Goal: Transaction & Acquisition: Purchase product/service

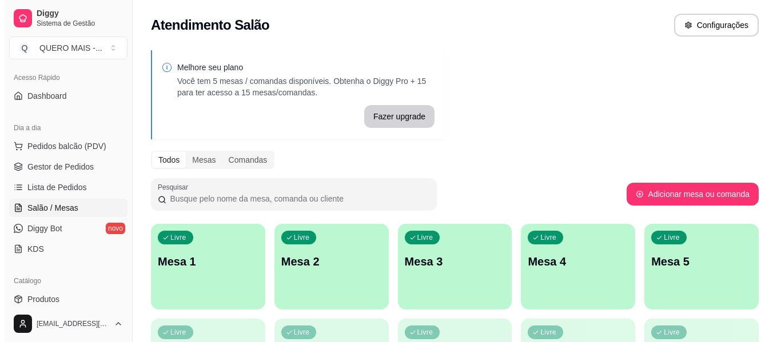
scroll to position [212, 0]
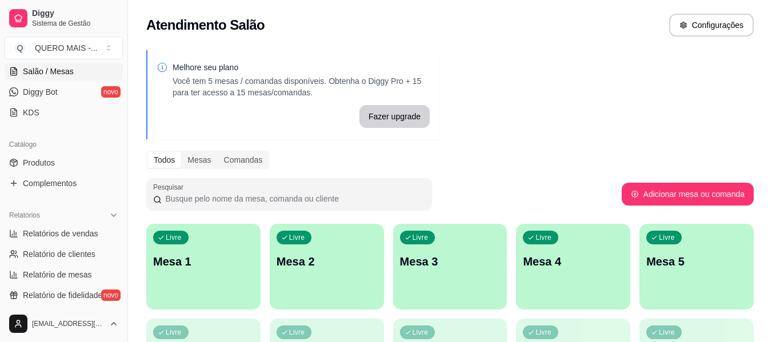
click at [209, 265] on p "Mesa 1" at bounding box center [203, 262] width 101 height 16
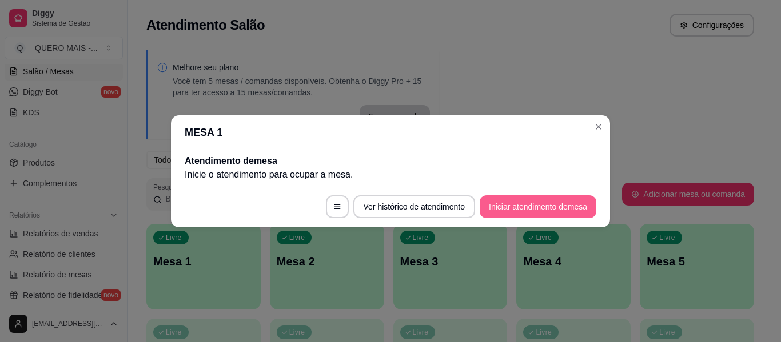
click at [489, 206] on button "Iniciar atendimento de mesa" at bounding box center [538, 207] width 117 height 23
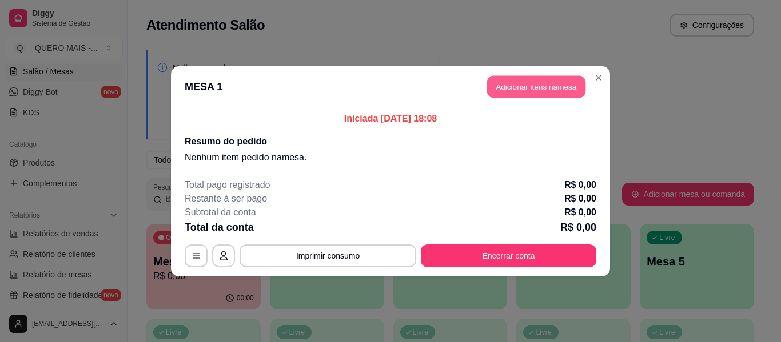
click at [528, 91] on button "Adicionar itens na mesa" at bounding box center [536, 86] width 98 height 22
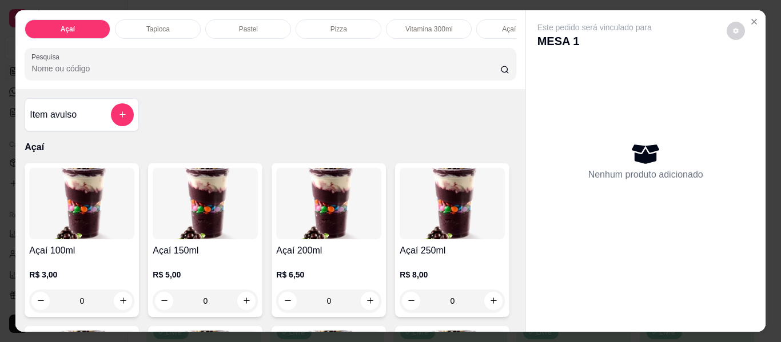
scroll to position [0, 349]
click at [257, 27] on p "Lanches" at bounding box center [261, 29] width 26 height 9
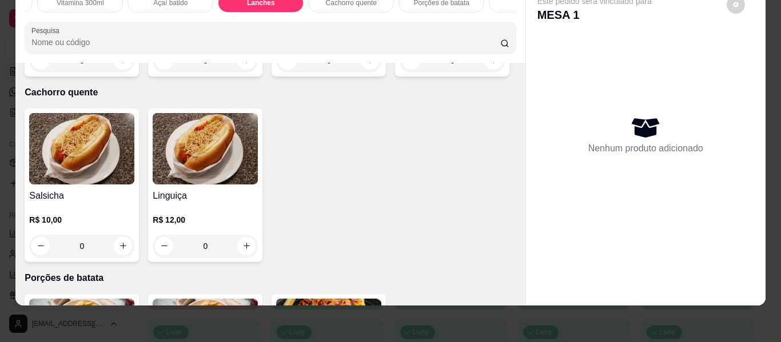
scroll to position [2074, 0]
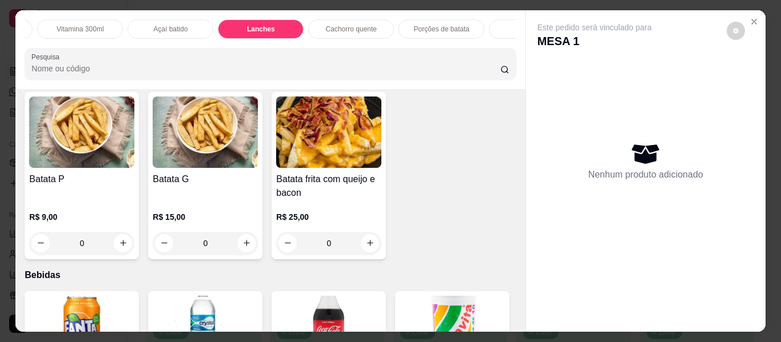
scroll to position [0, 679]
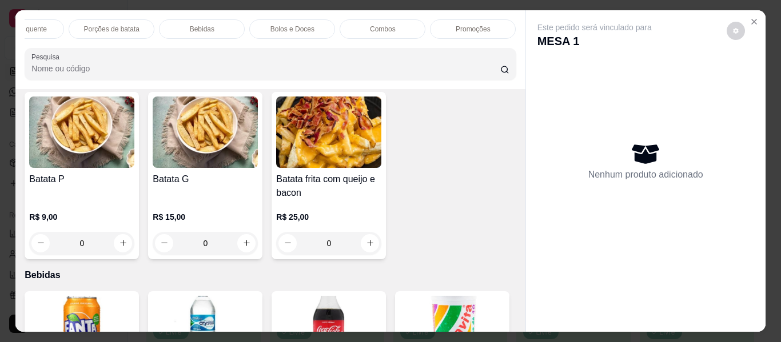
click at [456, 27] on p "Promoções" at bounding box center [473, 29] width 35 height 9
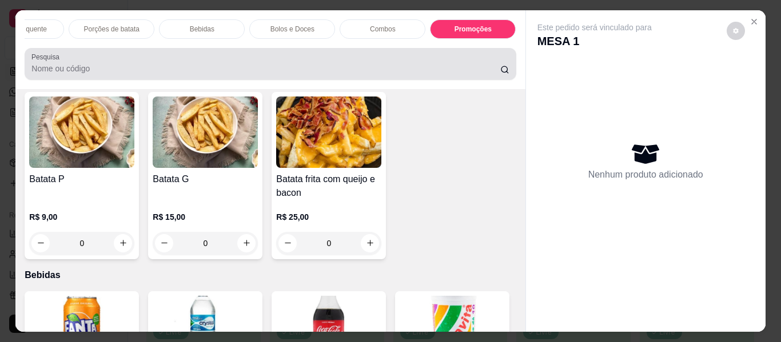
scroll to position [31, 0]
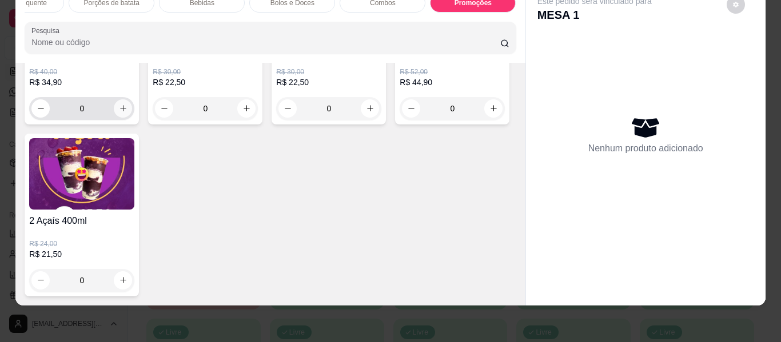
click at [119, 113] on icon "increase-product-quantity" at bounding box center [123, 108] width 9 height 9
type input "1"
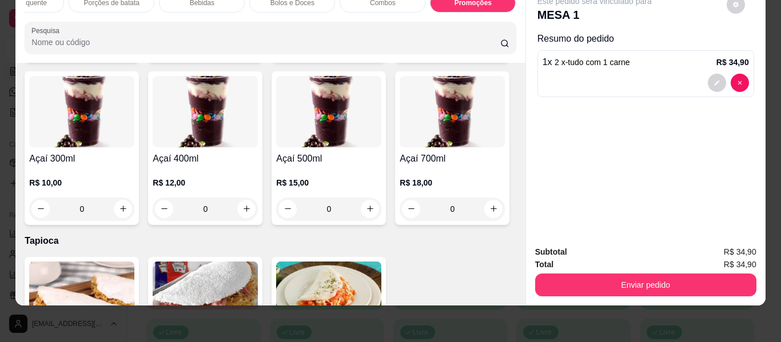
scroll to position [400, 0]
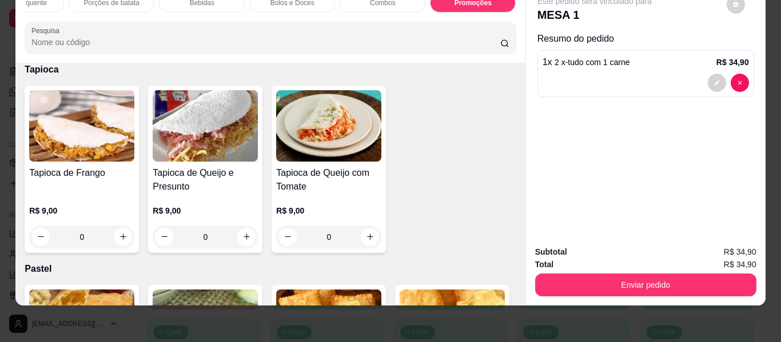
click at [276, 49] on div "0" at bounding box center [328, 37] width 105 height 23
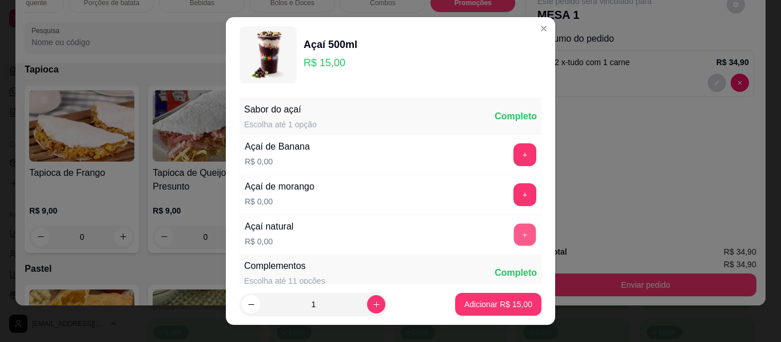
click at [514, 238] on button "+" at bounding box center [525, 235] width 22 height 22
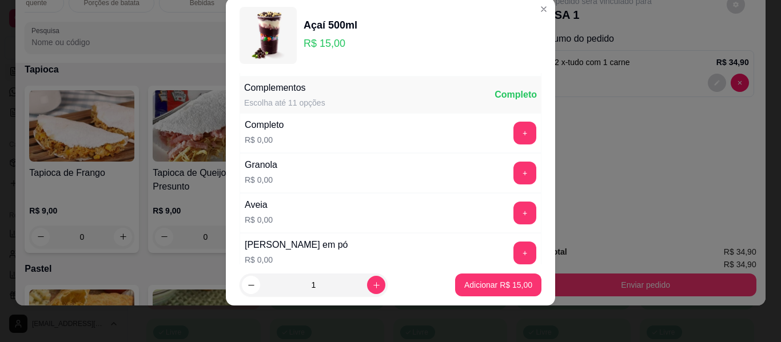
scroll to position [162, 0]
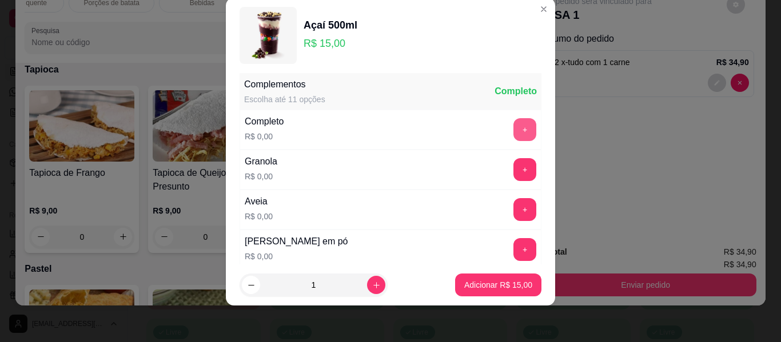
click at [513, 130] on button "+" at bounding box center [524, 129] width 23 height 23
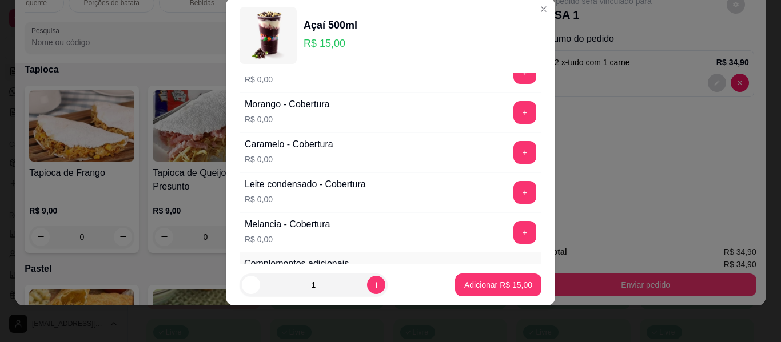
scroll to position [681, 0]
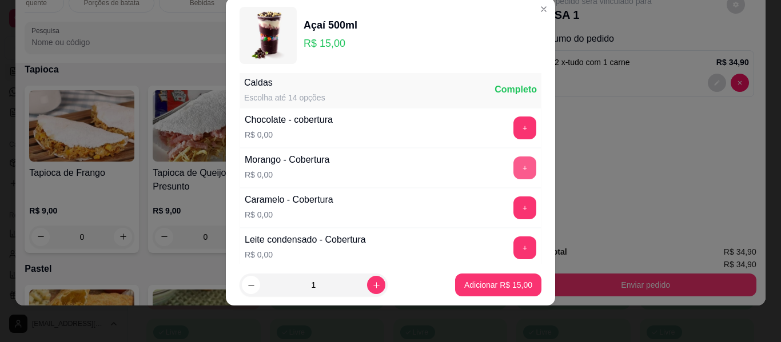
click at [513, 172] on button "+" at bounding box center [524, 168] width 23 height 23
click at [372, 286] on icon "increase-product-quantity" at bounding box center [376, 285] width 9 height 9
type input "2"
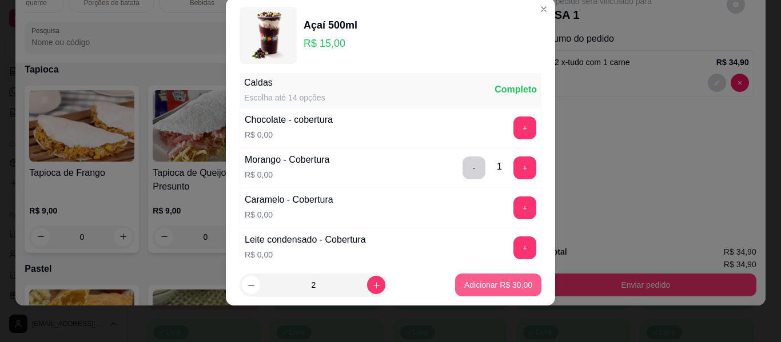
click at [485, 284] on p "Adicionar R$ 30,00" at bounding box center [498, 285] width 68 height 11
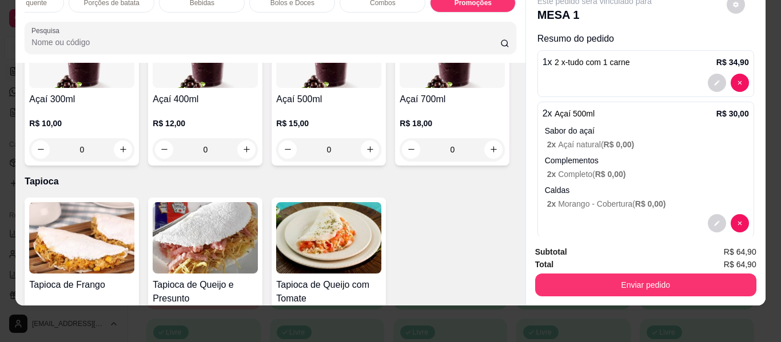
scroll to position [0, 0]
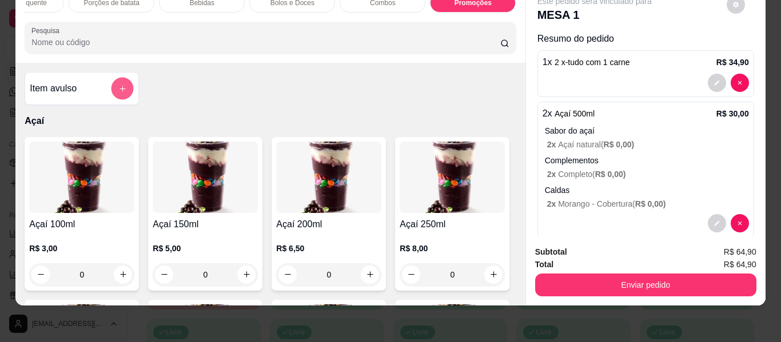
click at [123, 87] on button "add-separate-item" at bounding box center [122, 89] width 22 height 22
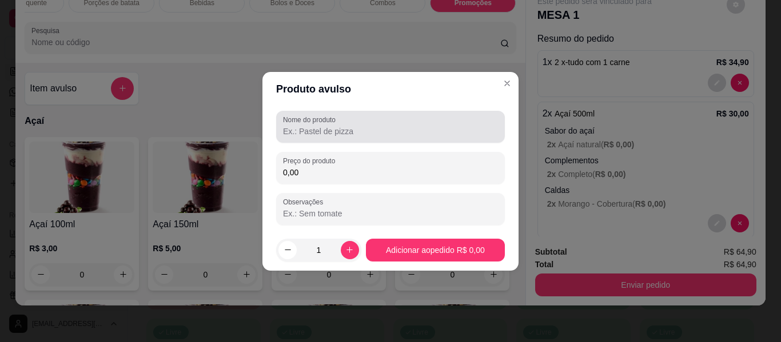
click at [306, 128] on input "Nome do produto" at bounding box center [390, 131] width 215 height 11
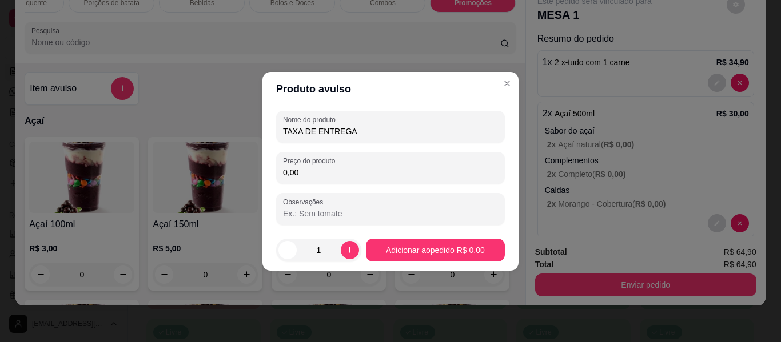
type input "TAXA DE ENTREGA"
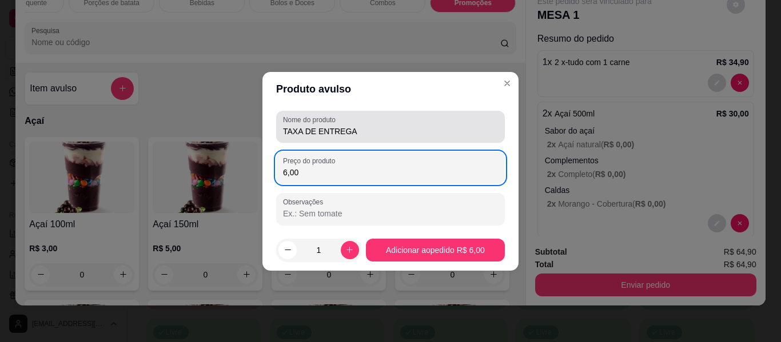
type input "6,00"
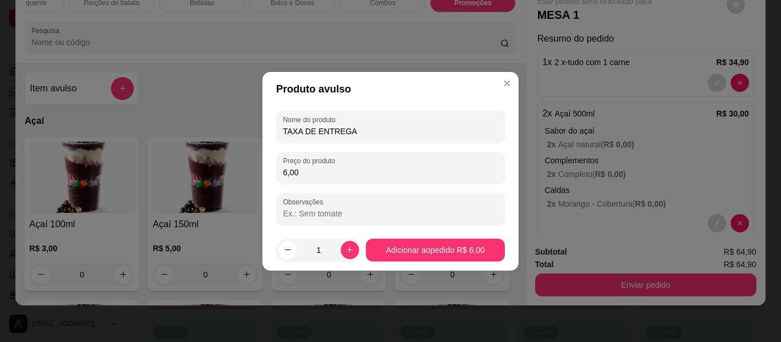
drag, startPoint x: 349, startPoint y: 123, endPoint x: 273, endPoint y: 116, distance: 77.0
click at [273, 116] on div "Nome do produto TAXA DE ENTREGA Preço do produto 6,00 Observações" at bounding box center [390, 167] width 256 height 123
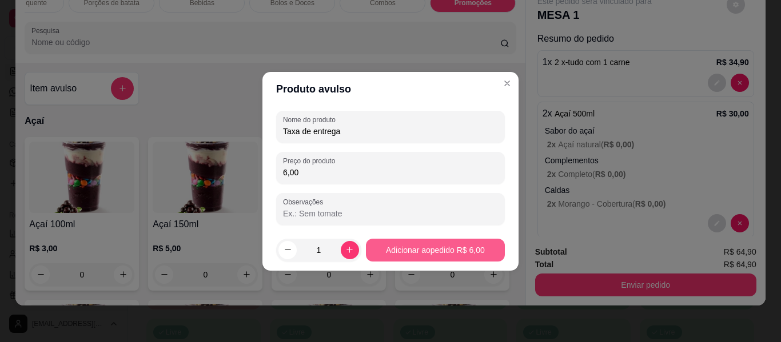
type input "Taxa de entrega"
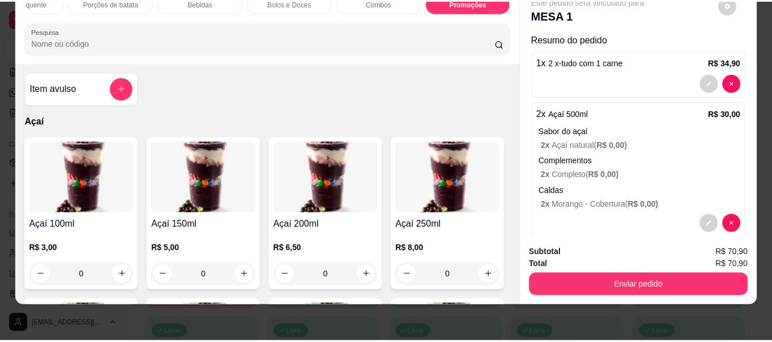
scroll to position [68, 0]
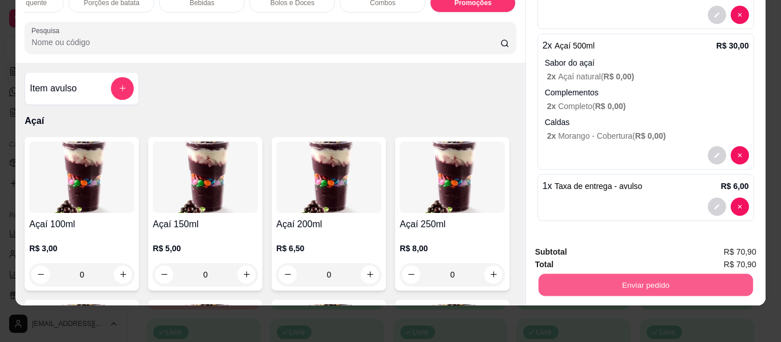
click at [633, 280] on button "Enviar pedido" at bounding box center [645, 285] width 214 height 22
click at [604, 245] on button "Não registrar e enviar pedido" at bounding box center [607, 248] width 115 height 21
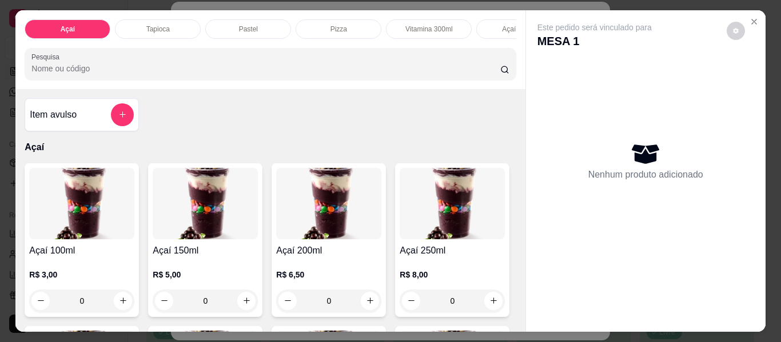
click at [359, 269] on div "R$ 6,50 0" at bounding box center [328, 285] width 105 height 55
click at [749, 19] on icon "Close" at bounding box center [753, 21] width 9 height 9
